Goal: Obtain resource: Obtain resource

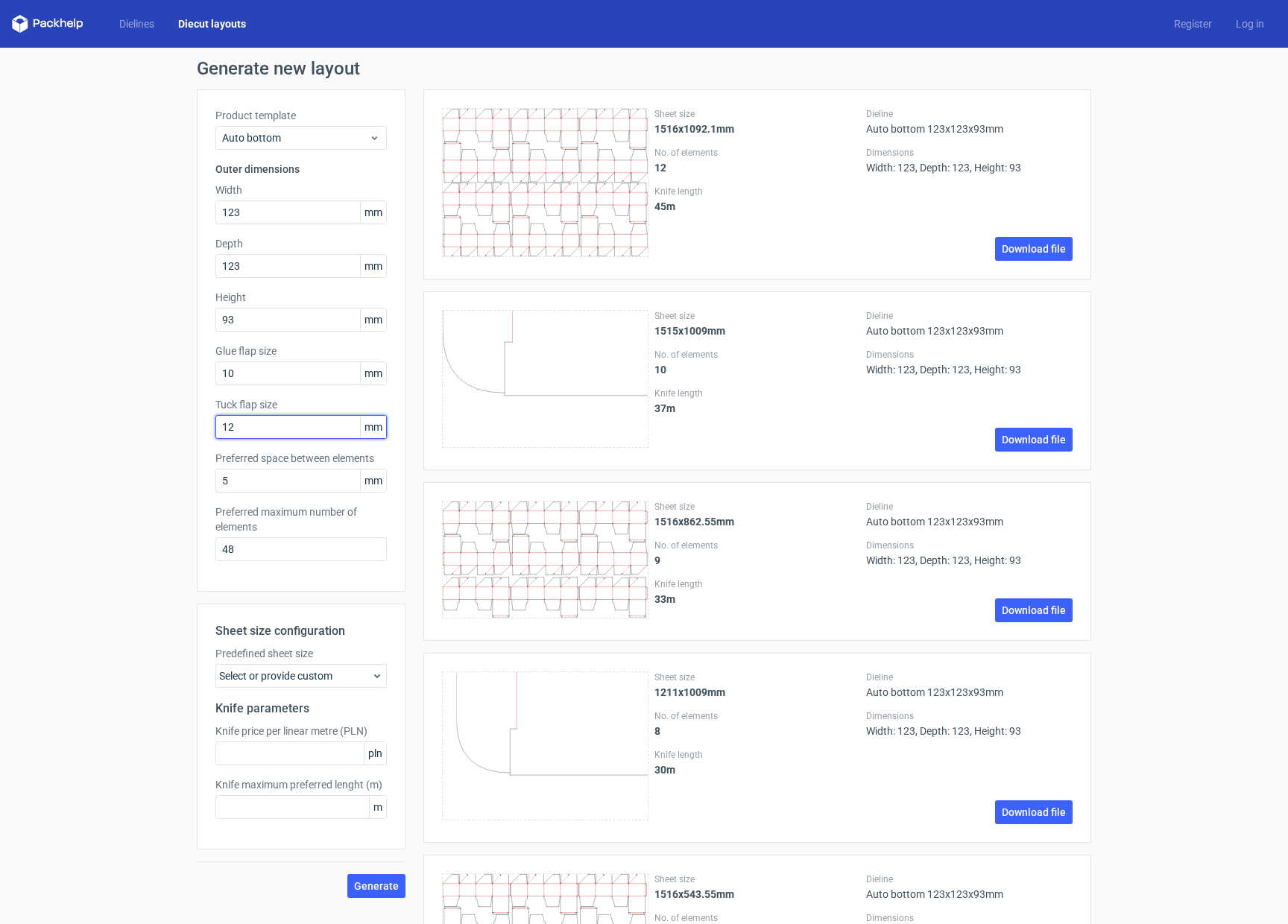
drag, startPoint x: 216, startPoint y: 428, endPoint x: 178, endPoint y: 359, distance: 78.8
type input "15"
drag, startPoint x: 87, startPoint y: 382, endPoint x: 159, endPoint y: 377, distance: 72.2
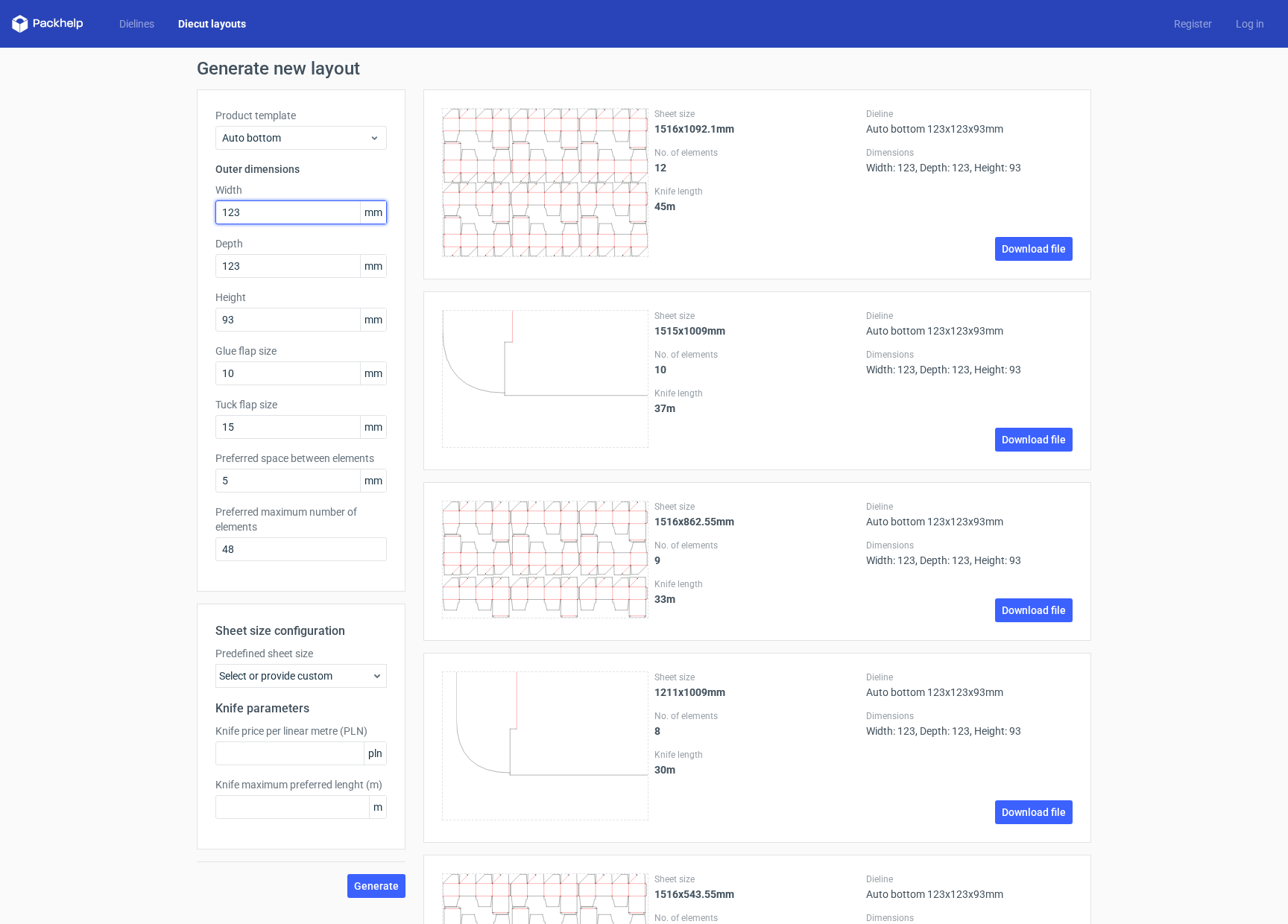
click at [255, 214] on input "123" at bounding box center [301, 212] width 171 height 24
drag, startPoint x: 253, startPoint y: 206, endPoint x: 187, endPoint y: 202, distance: 66.1
type input "115"
drag, startPoint x: 219, startPoint y: 264, endPoint x: 147, endPoint y: 167, distance: 120.8
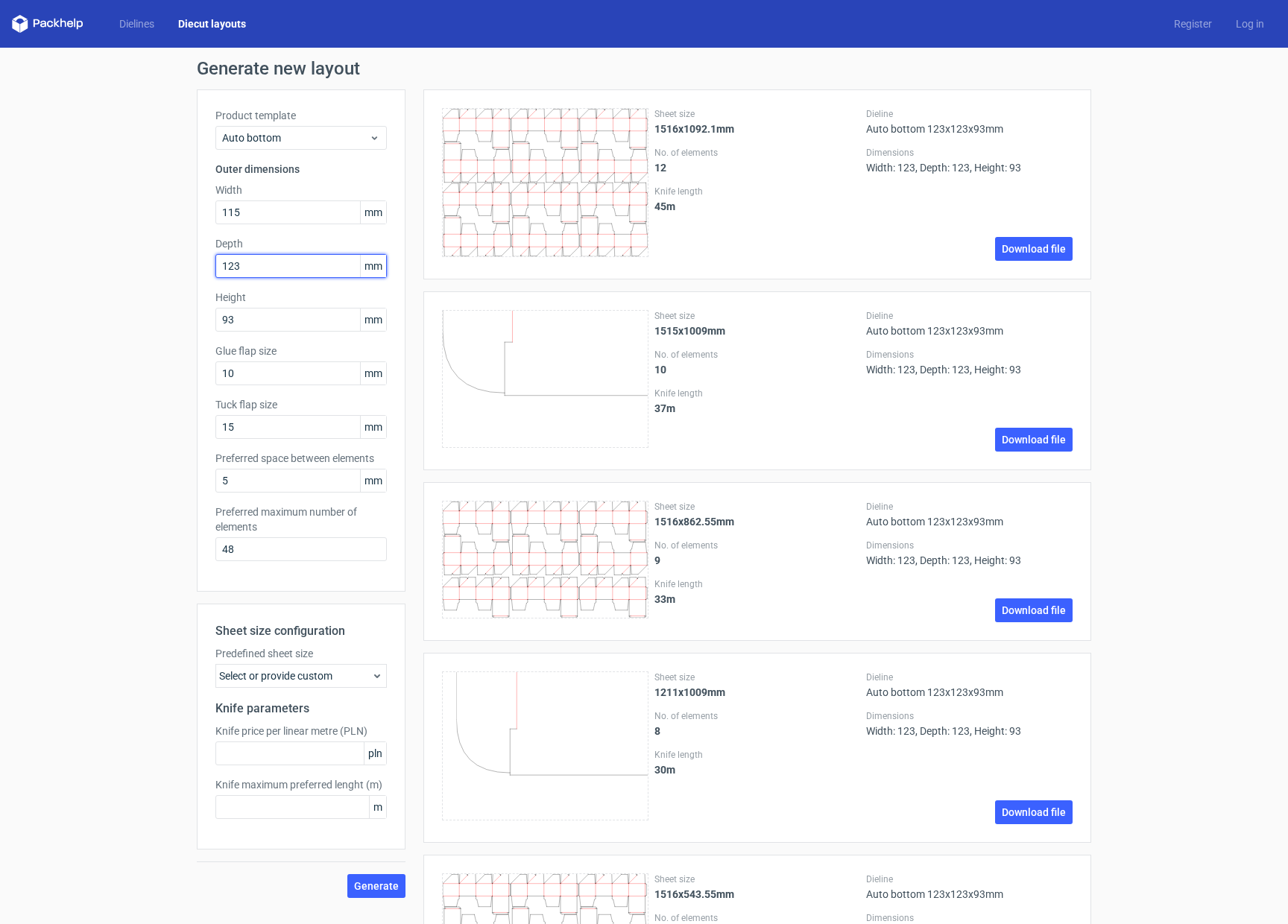
type input "115"
drag, startPoint x: 234, startPoint y: 323, endPoint x: 118, endPoint y: 164, distance: 196.8
type input "120"
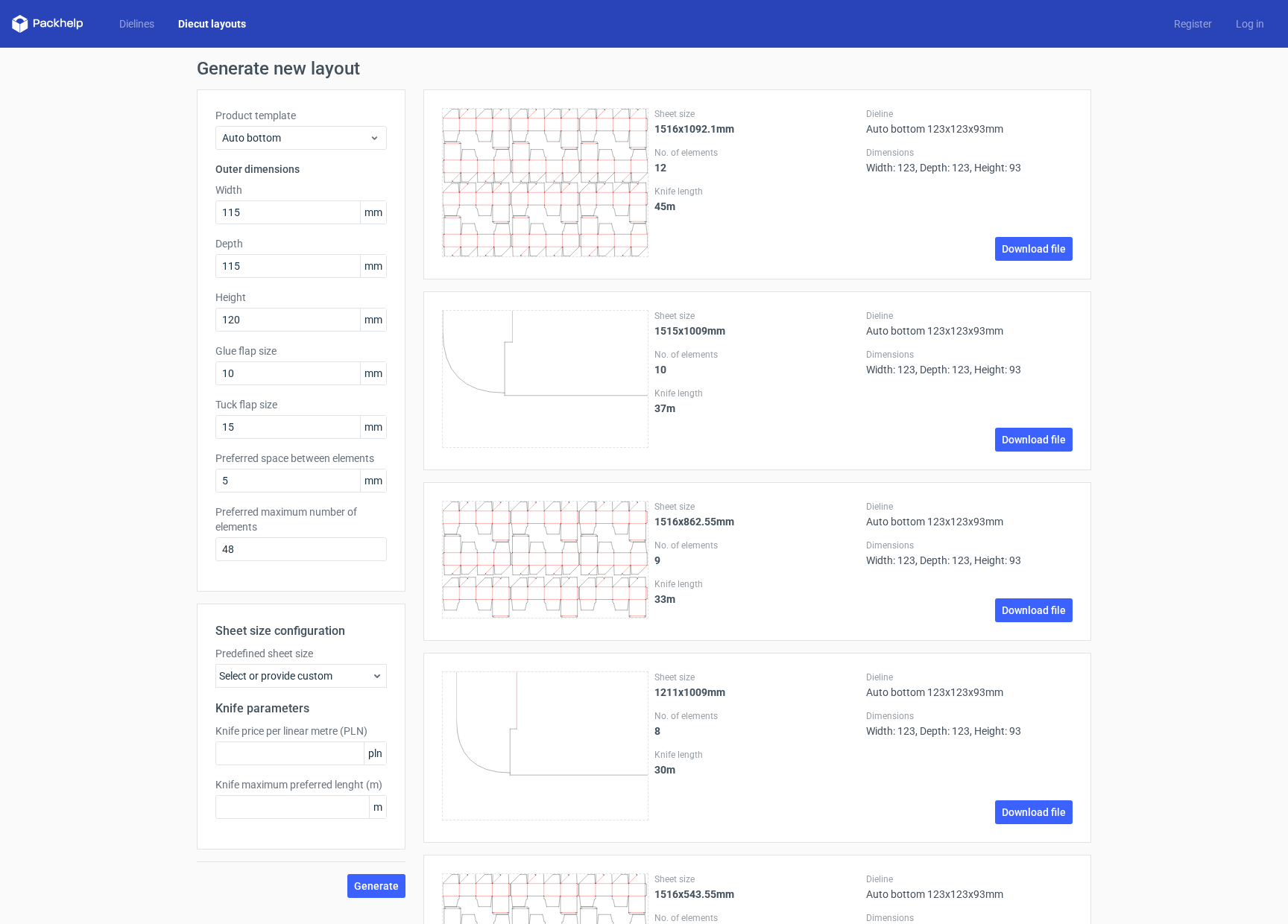
drag, startPoint x: 247, startPoint y: 476, endPoint x: 211, endPoint y: 480, distance: 36.2
click at [204, 478] on div "Product template Auto bottom Outer dimensions Width 115 mm Depth 115 mm Height …" at bounding box center [301, 341] width 209 height 502
click at [277, 486] on input "5" at bounding box center [301, 481] width 171 height 24
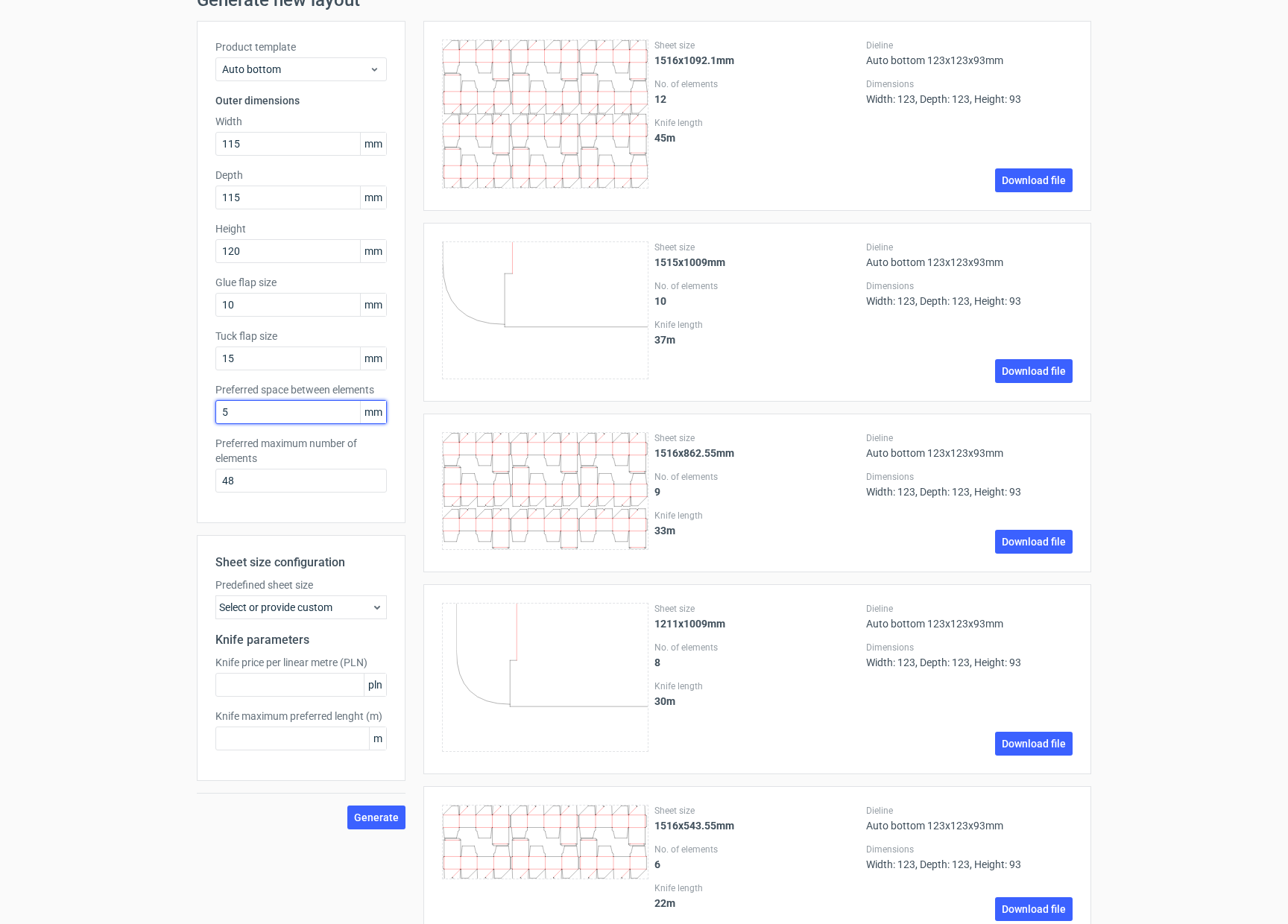
scroll to position [78, 0]
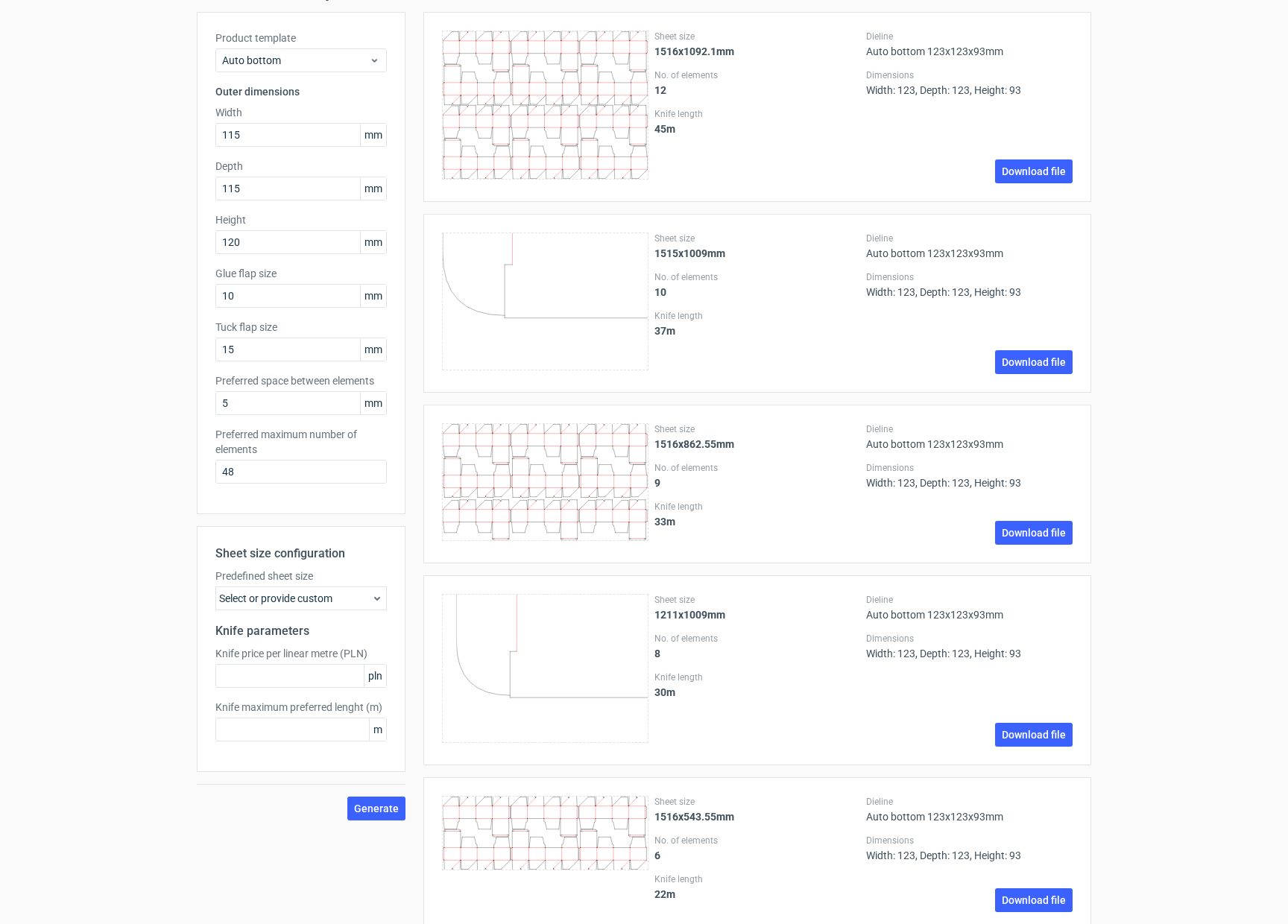
click at [270, 605] on div "Select or provide custom" at bounding box center [301, 598] width 171 height 24
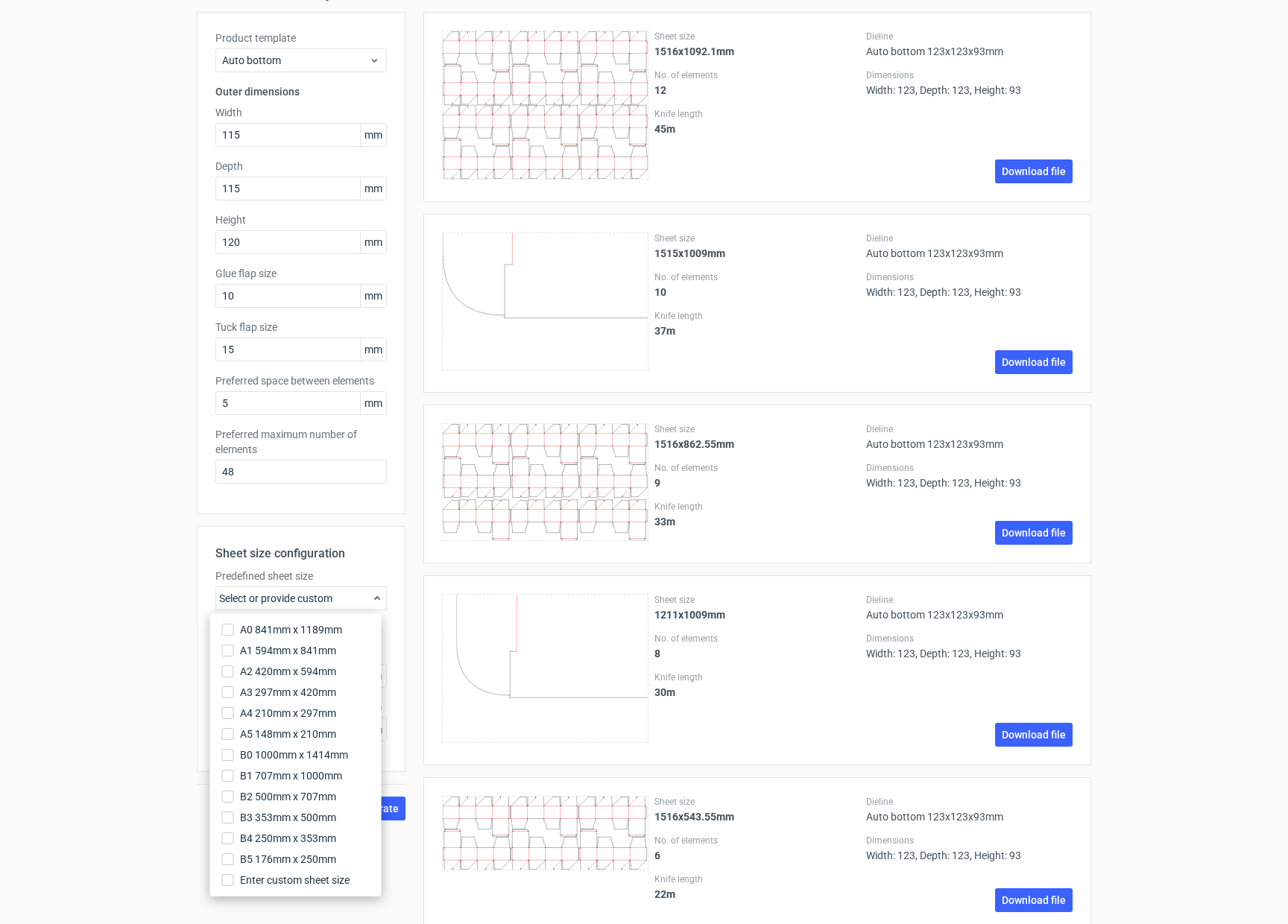
click at [79, 664] on div "Generate new layout Product template Auto bottom Outer dimensions Width 115 mm …" at bounding box center [644, 903] width 1288 height 1867
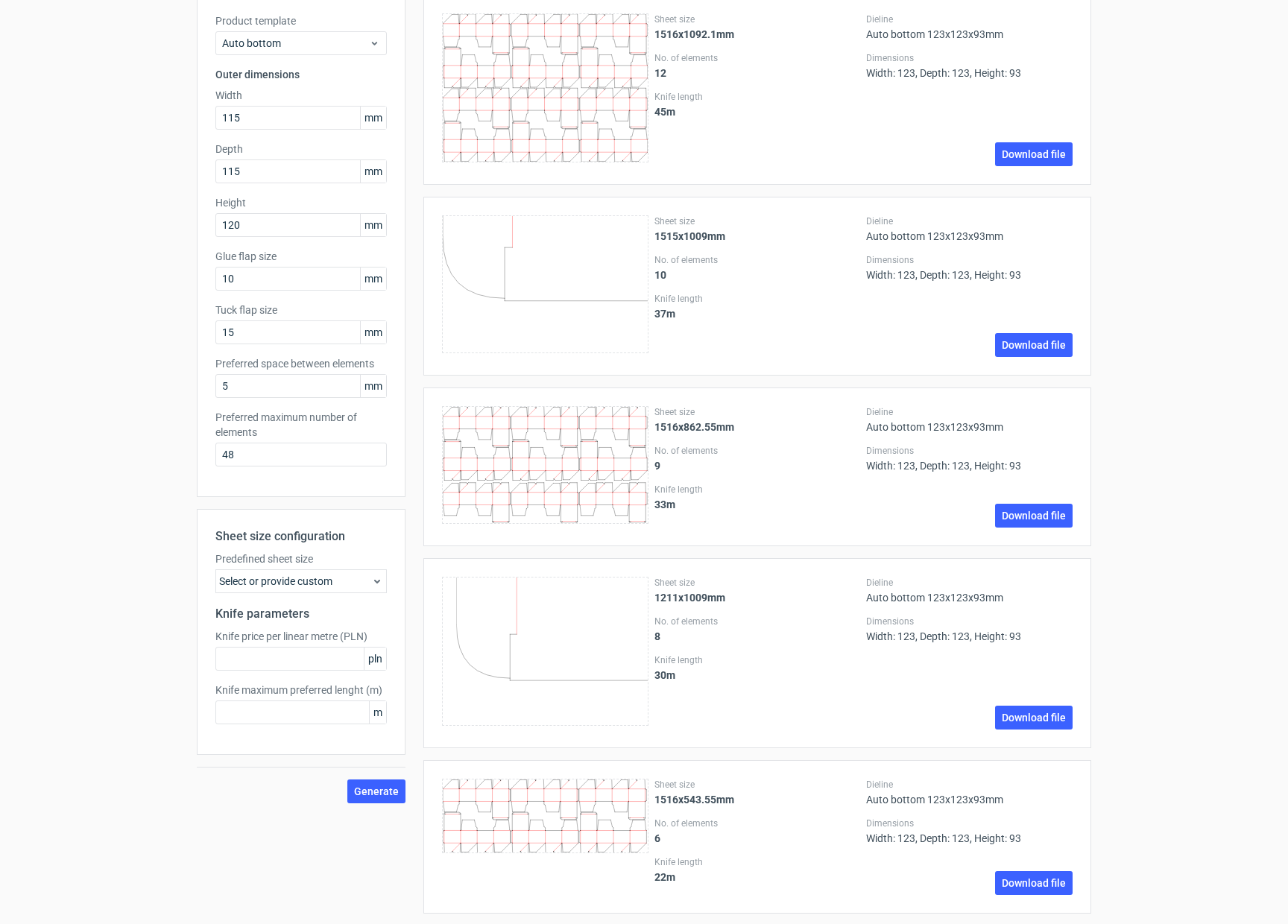
scroll to position [95, 0]
click at [388, 785] on span "Generate" at bounding box center [376, 790] width 45 height 11
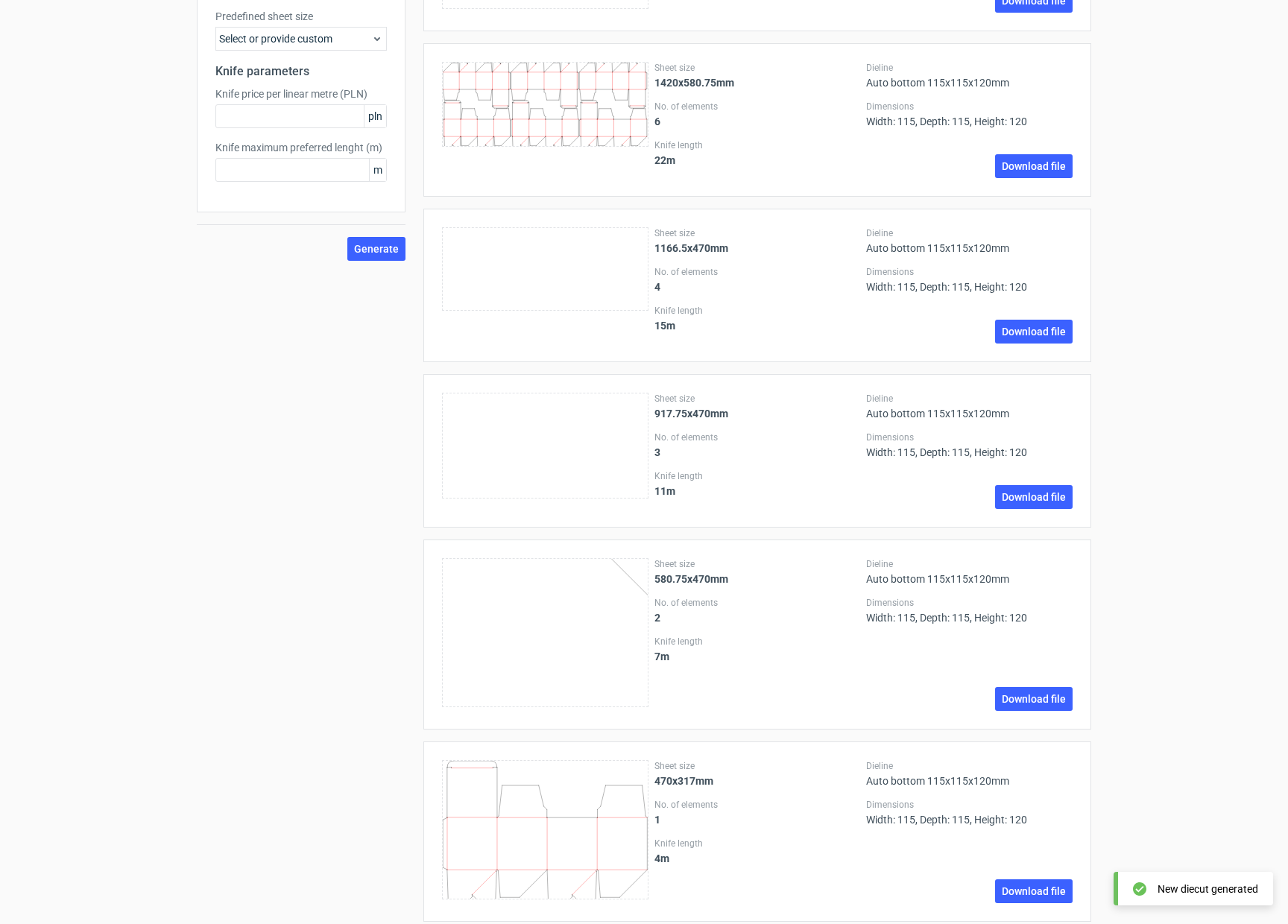
scroll to position [660, 0]
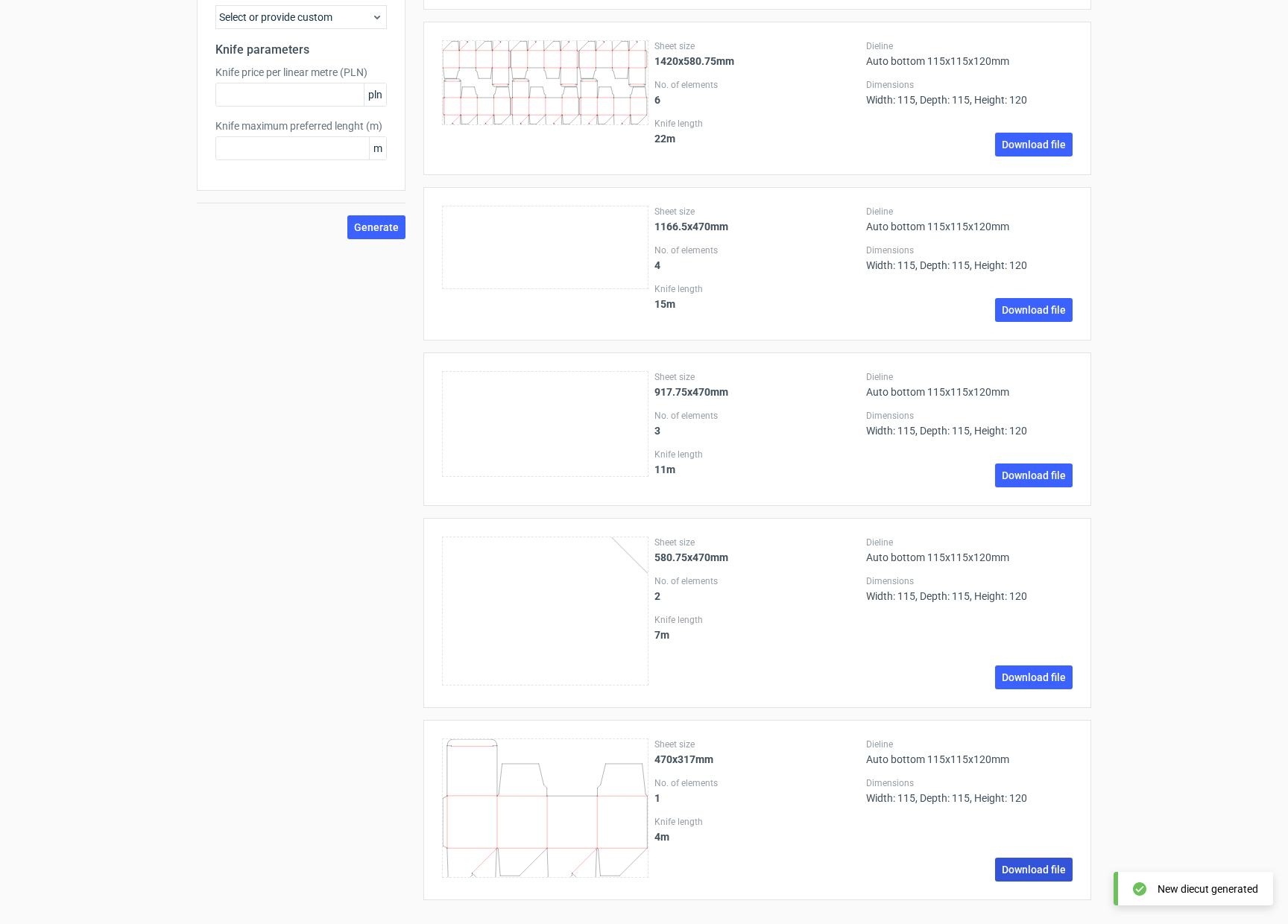
click at [1023, 873] on link "Download file" at bounding box center [1033, 870] width 78 height 24
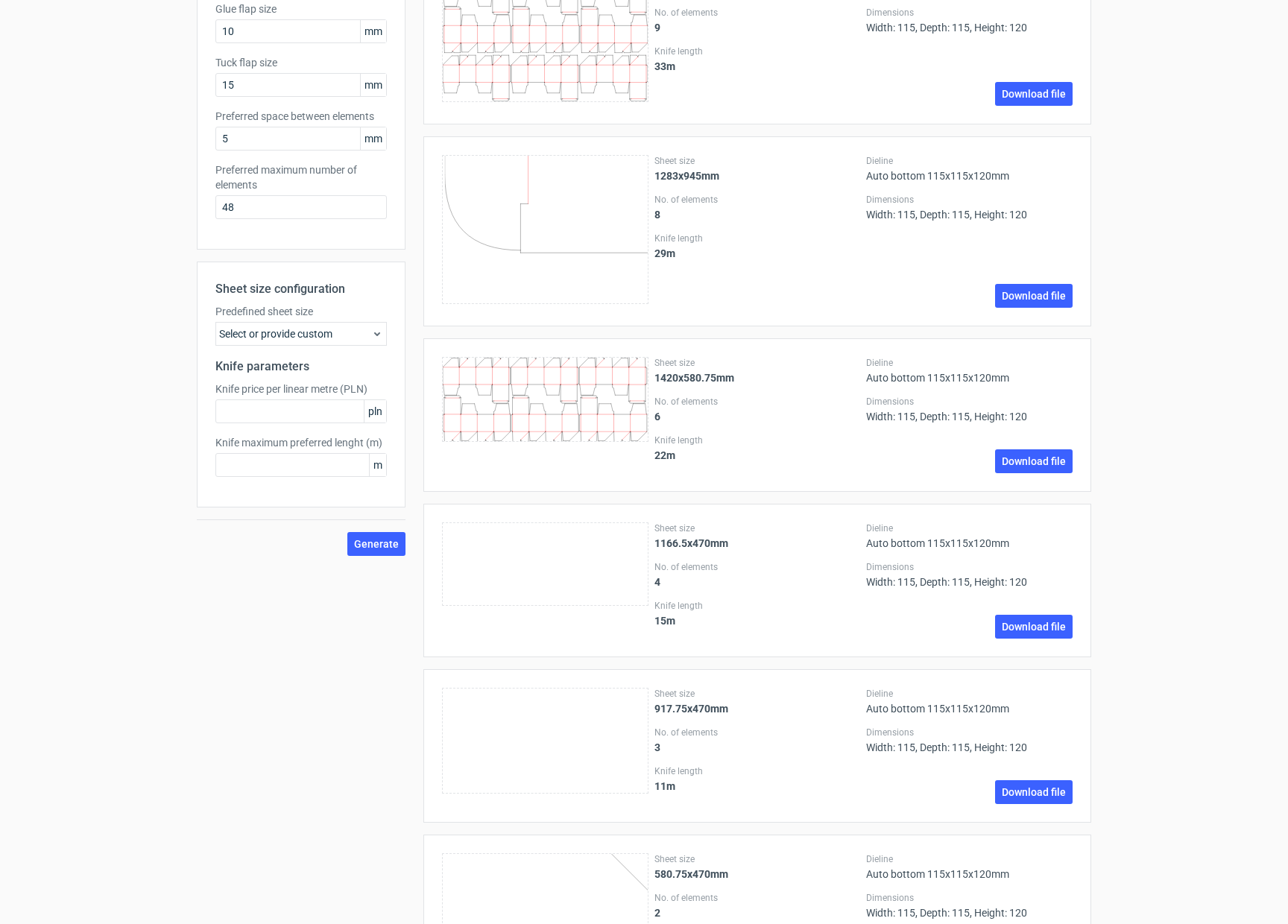
scroll to position [0, 0]
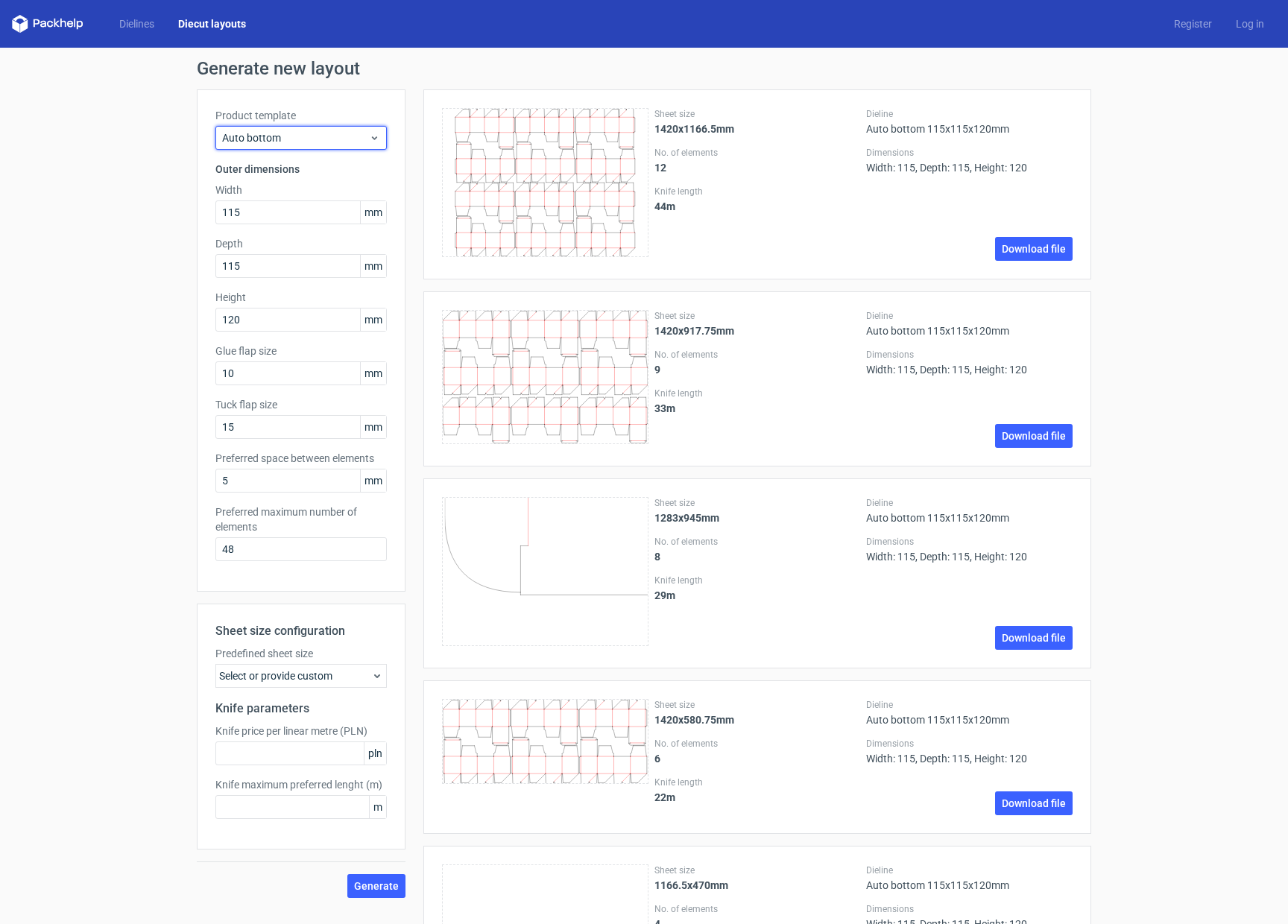
click at [335, 144] on span "Auto bottom" at bounding box center [295, 138] width 147 height 15
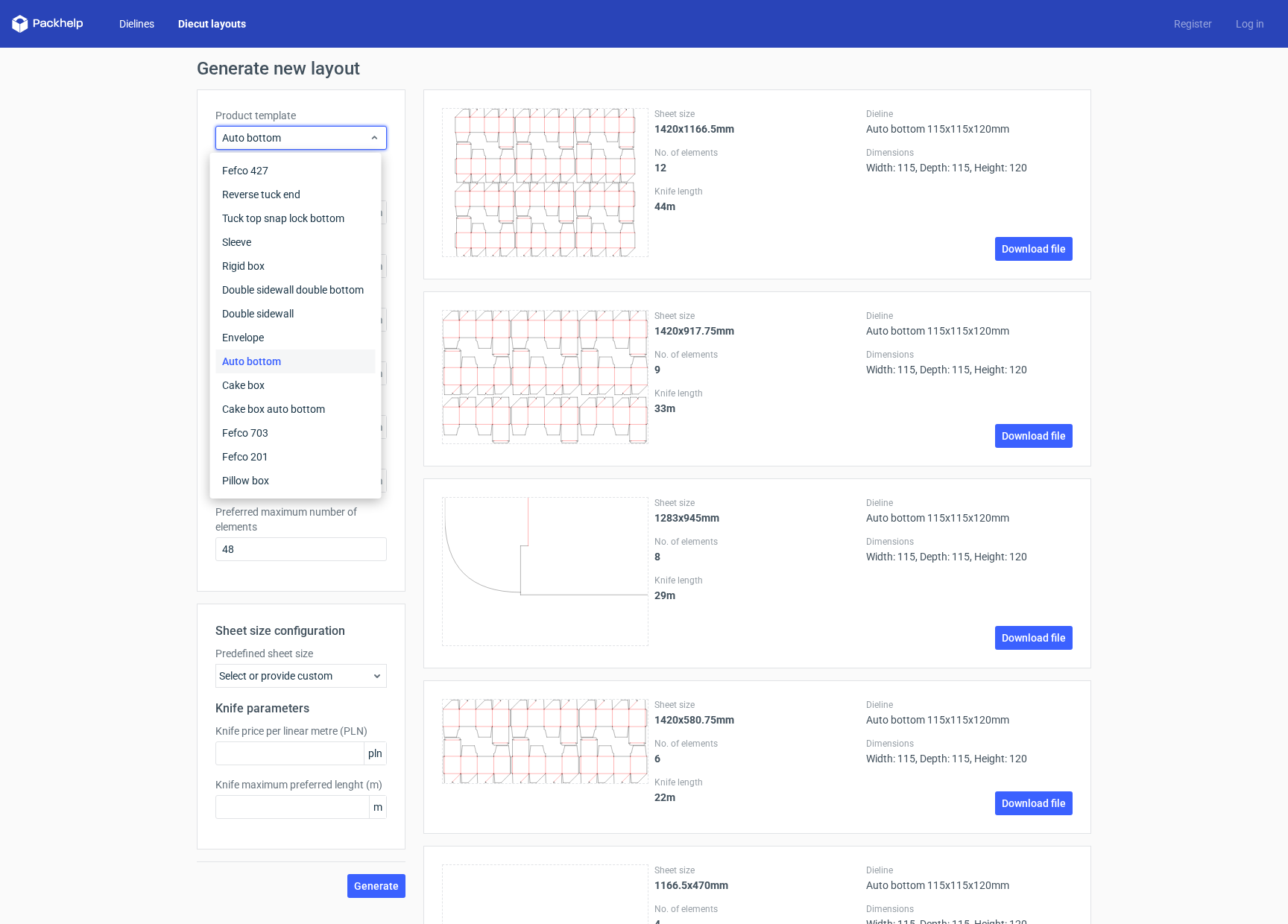
click at [146, 23] on link "Dielines" at bounding box center [137, 24] width 59 height 15
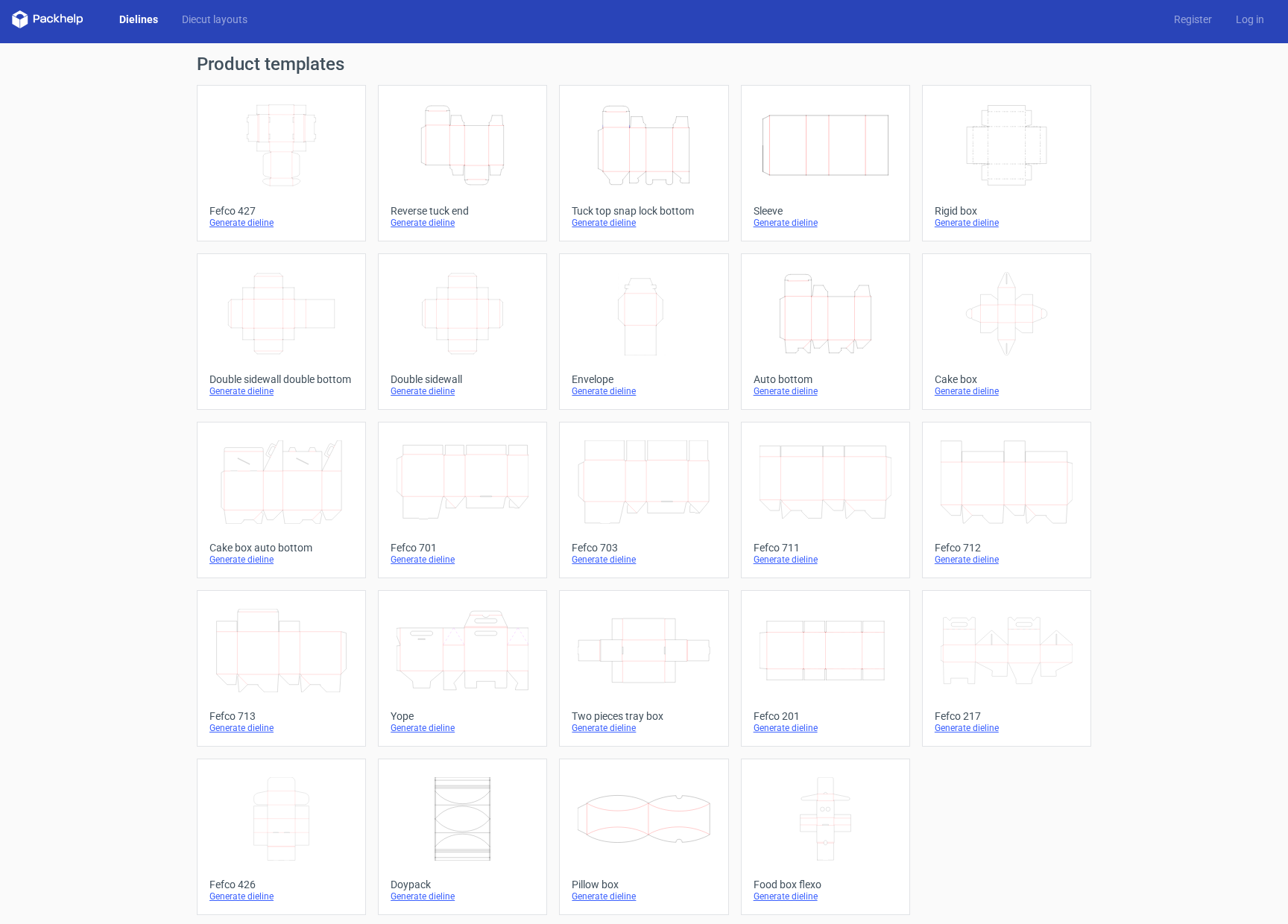
scroll to position [4, 0]
click at [323, 651] on icon at bounding box center [281, 651] width 132 height 83
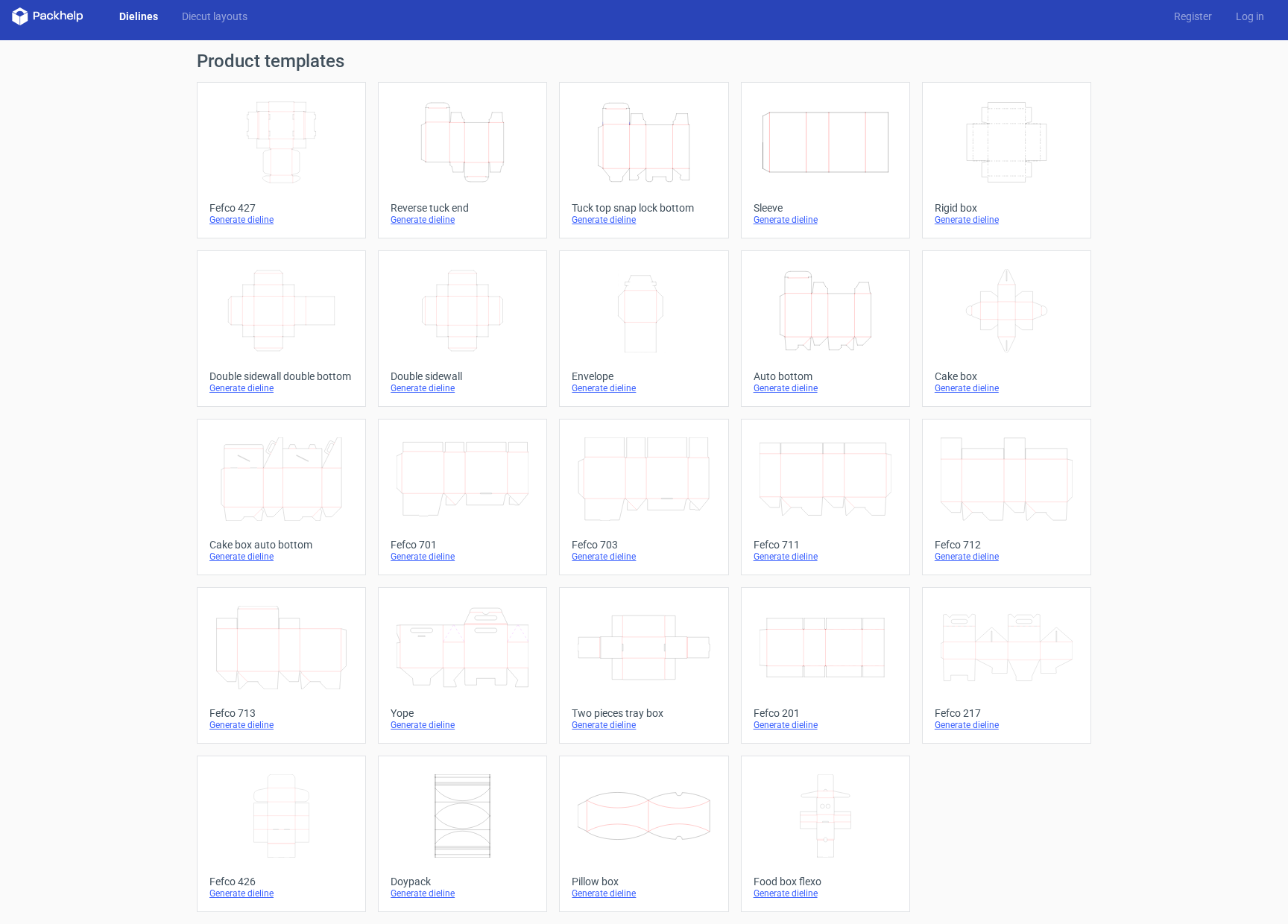
click at [614, 655] on icon at bounding box center [644, 648] width 132 height 83
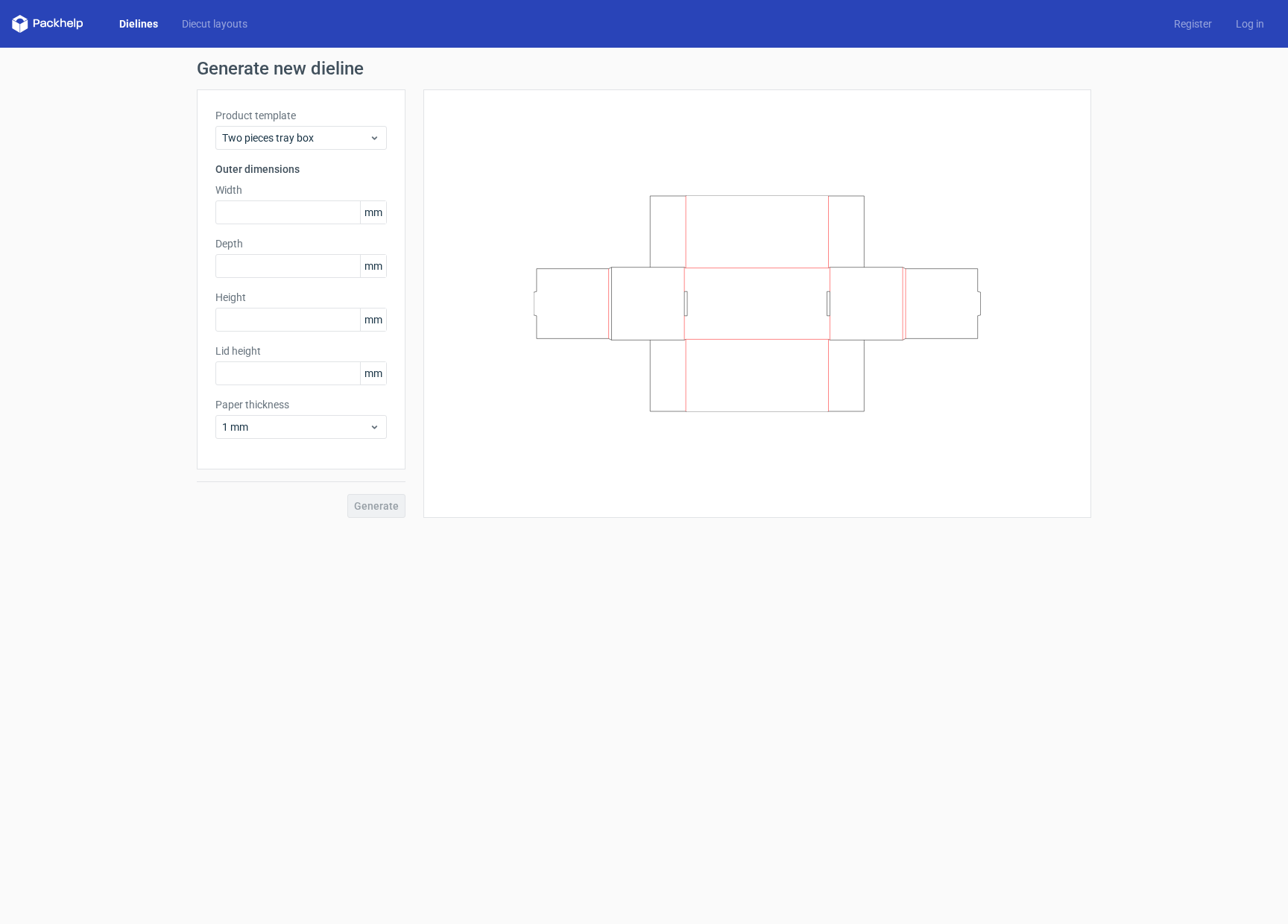
click at [528, 409] on div at bounding box center [758, 303] width 631 height 391
click at [298, 207] on input "text" at bounding box center [301, 212] width 171 height 24
type input "100"
click at [289, 265] on input "text" at bounding box center [301, 266] width 171 height 24
type input "100"
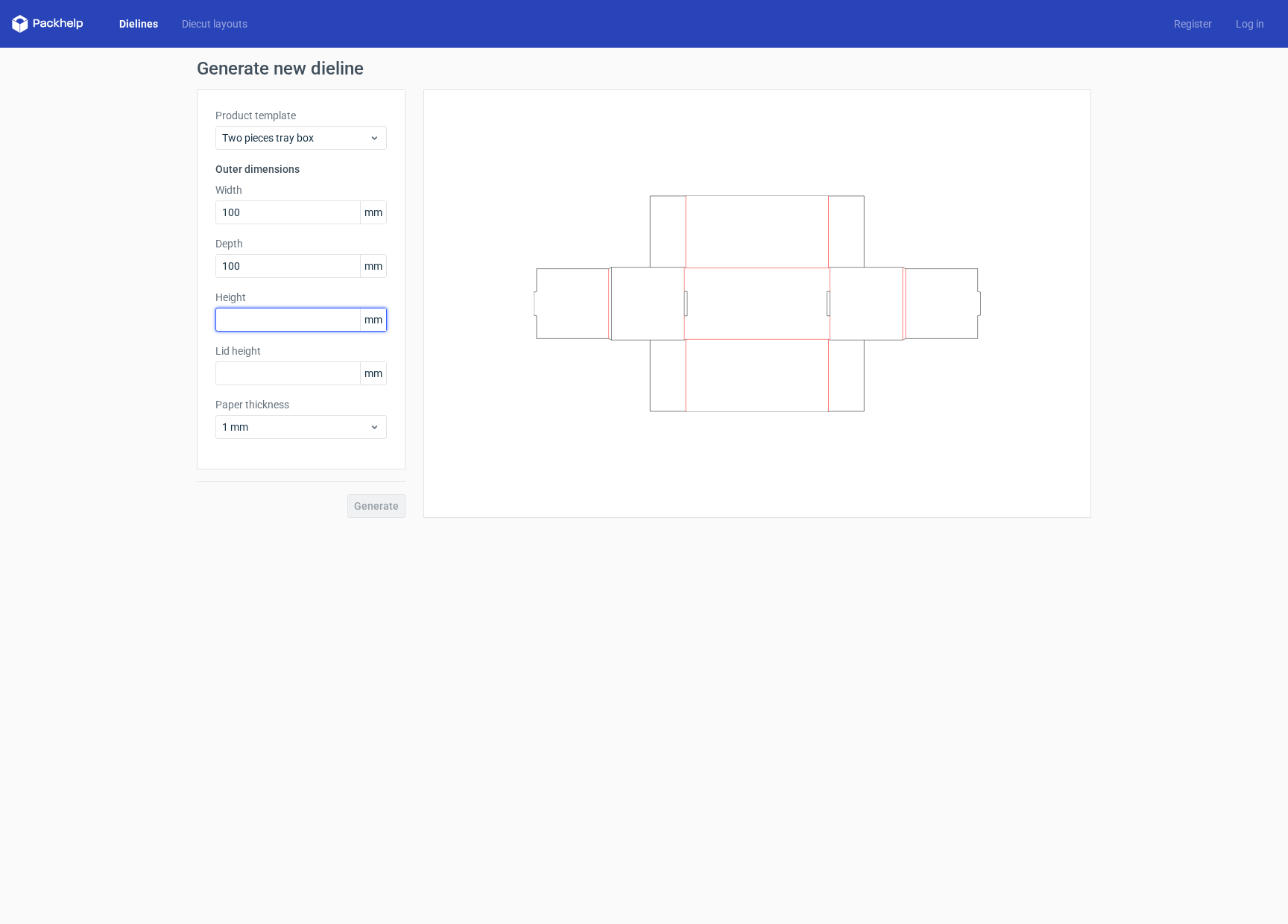
click at [266, 312] on input "text" at bounding box center [301, 320] width 171 height 24
type input "100"
click at [397, 359] on div "Product template Two pieces tray box Outer dimensions Width 100 mm Depth 100 mm…" at bounding box center [301, 279] width 209 height 380
click at [316, 375] on input "text" at bounding box center [301, 373] width 171 height 24
type input "50"
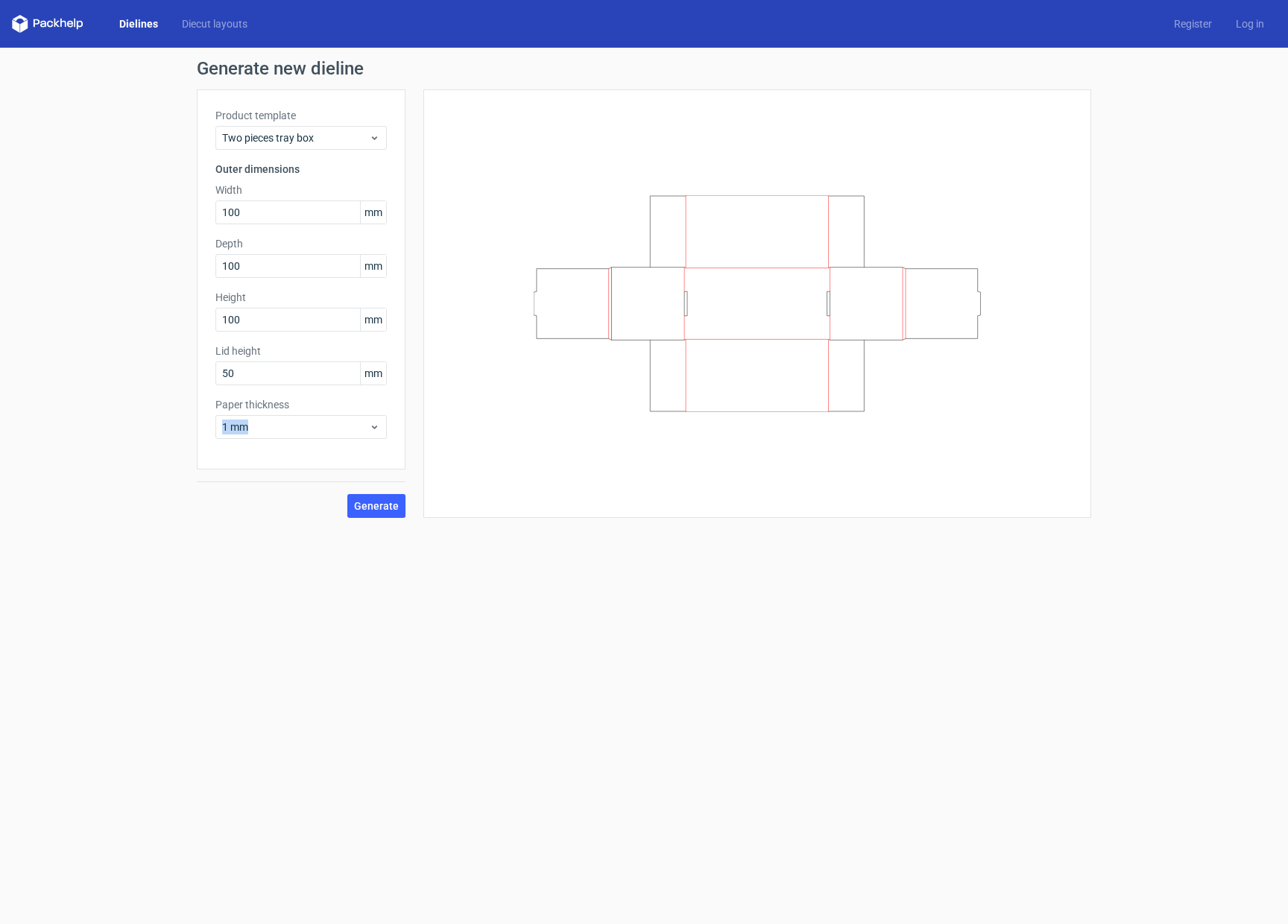
click at [395, 416] on div "Product template Two pieces tray box Outer dimensions Width 100 mm Depth 100 mm…" at bounding box center [301, 279] width 209 height 380
click at [381, 504] on span "Generate" at bounding box center [376, 506] width 45 height 11
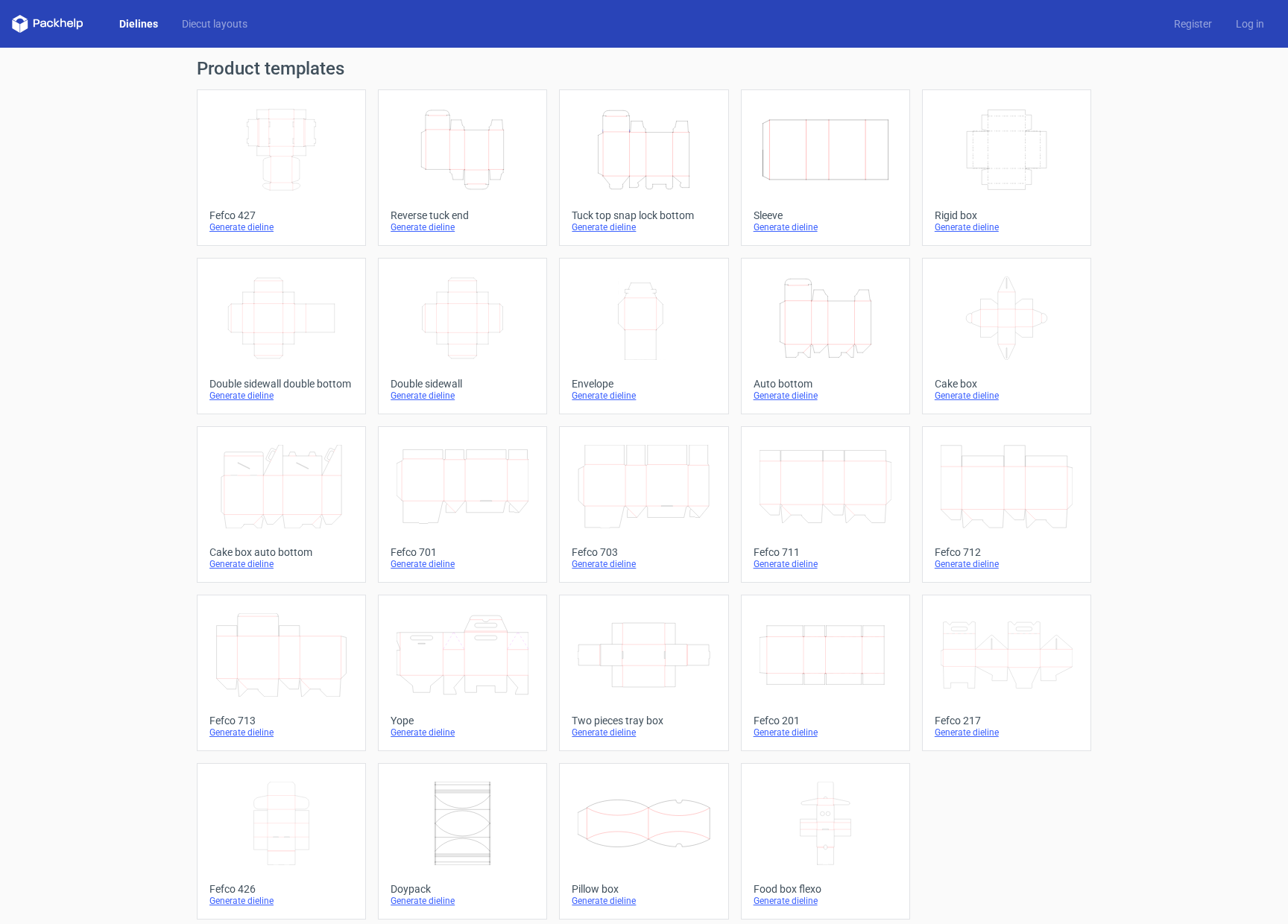
click at [331, 332] on icon "Width Depth Height" at bounding box center [281, 318] width 132 height 83
